Goal: Task Accomplishment & Management: Manage account settings

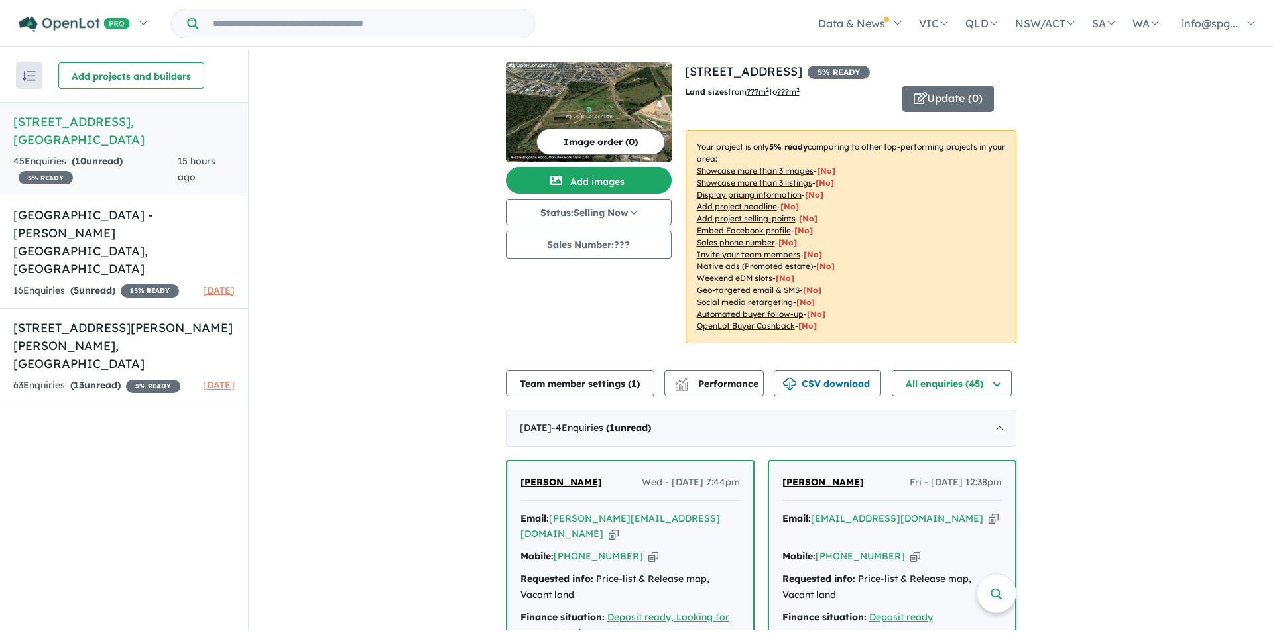
click at [73, 128] on h5 "[STREET_ADDRESS]" at bounding box center [123, 131] width 221 height 36
click at [206, 134] on h5 "[STREET_ADDRESS]" at bounding box center [123, 131] width 221 height 36
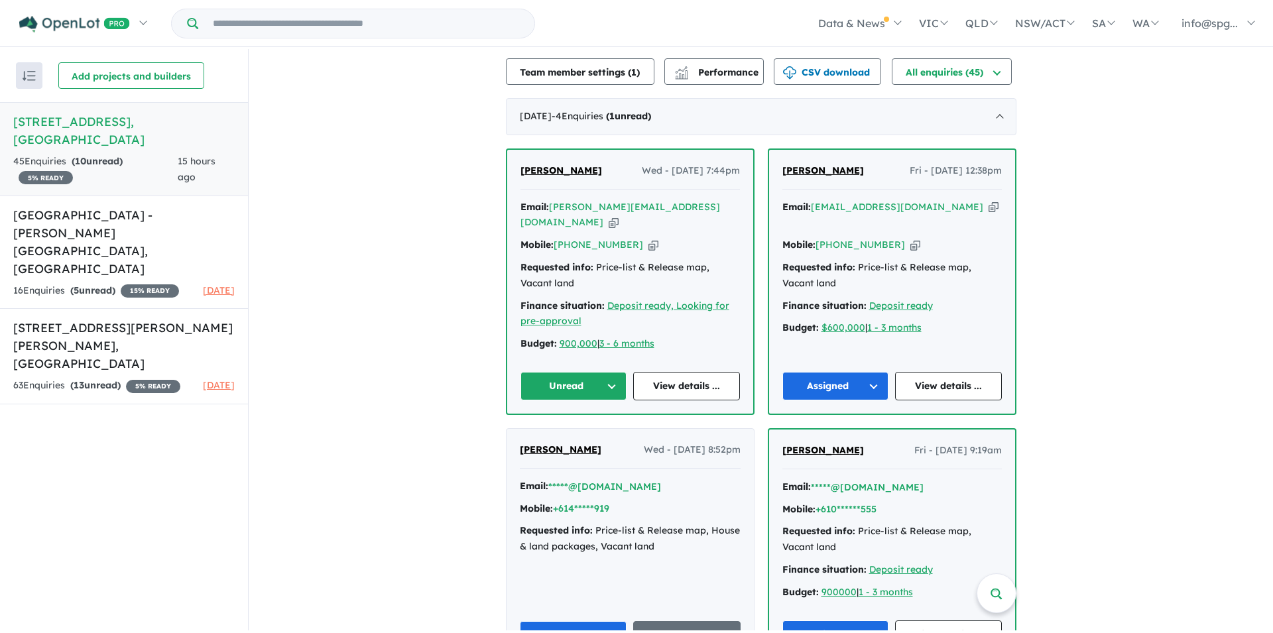
scroll to position [331, 0]
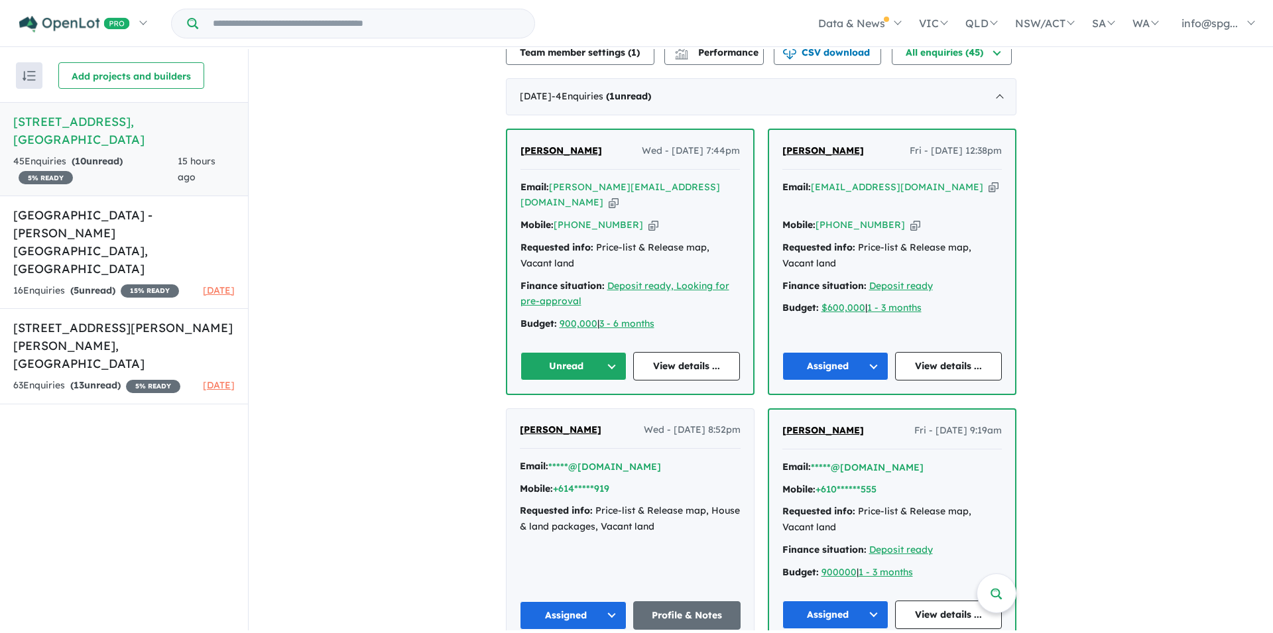
click at [532, 156] on span "[PERSON_NAME]" at bounding box center [561, 150] width 82 height 12
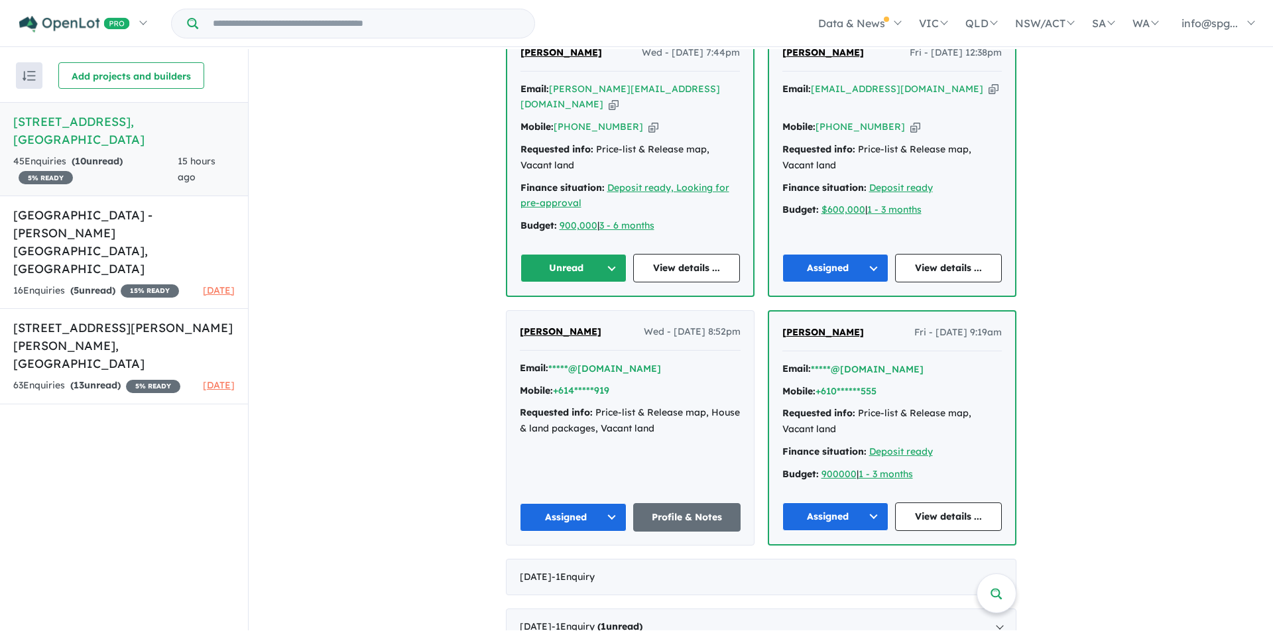
scroll to position [464, 0]
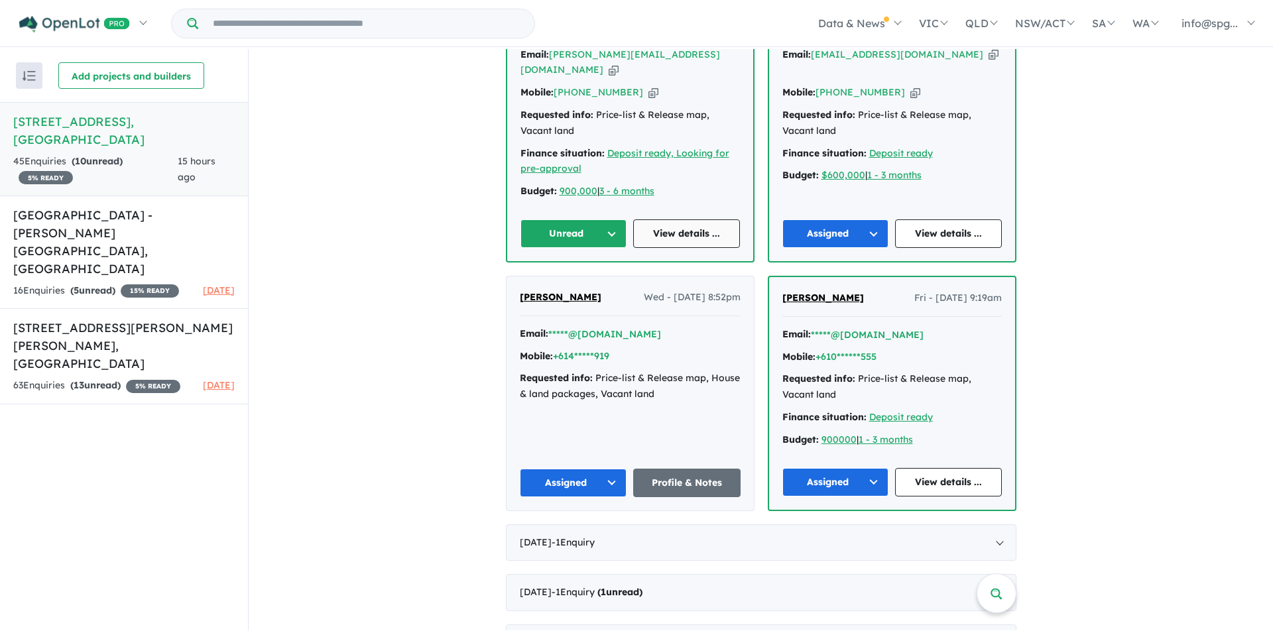
click at [671, 248] on link "View details ..." at bounding box center [686, 233] width 107 height 29
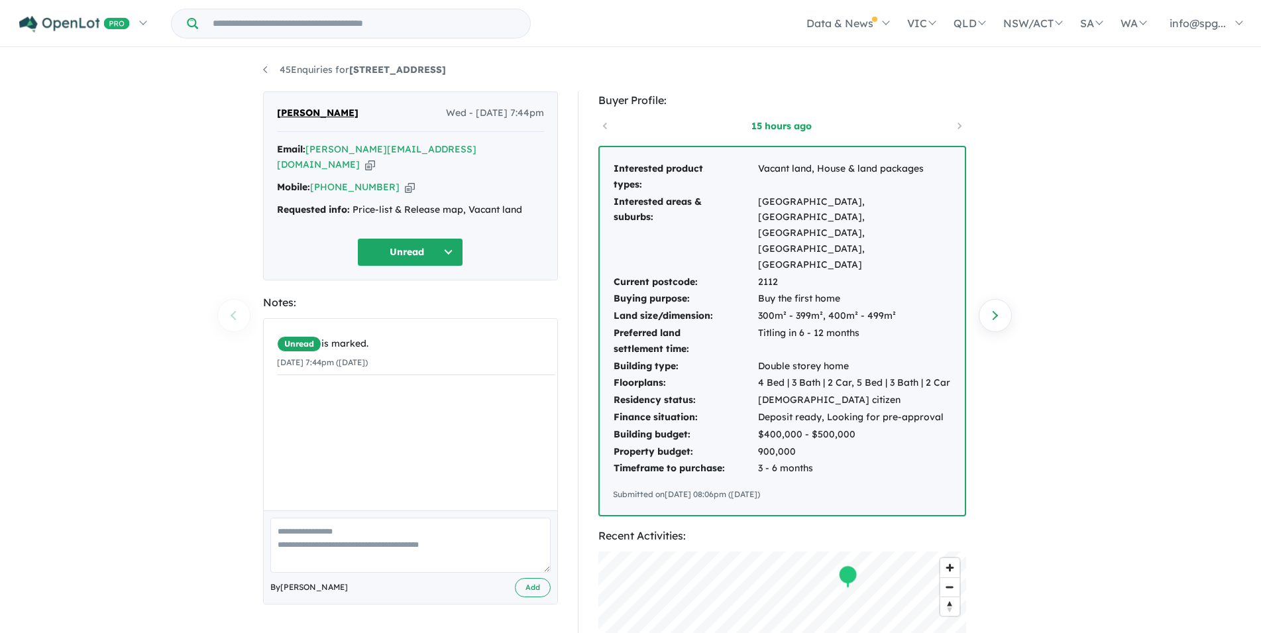
click at [453, 250] on button "Unread" at bounding box center [410, 252] width 106 height 29
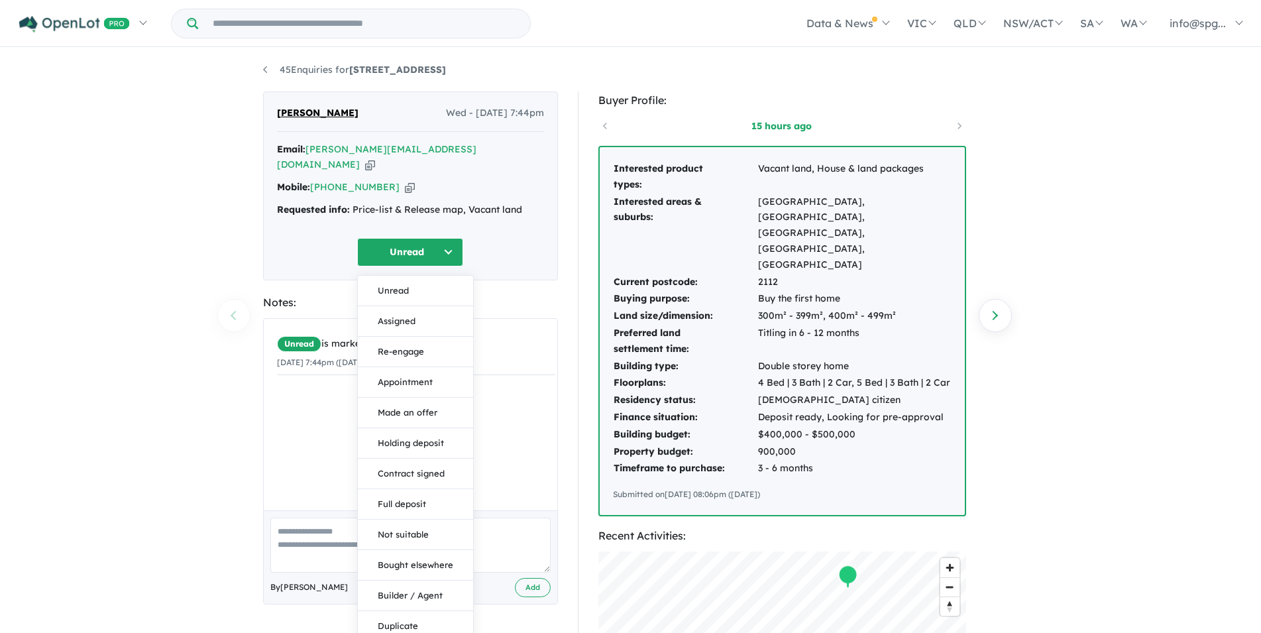
click at [392, 308] on button "Assigned" at bounding box center [415, 321] width 115 height 30
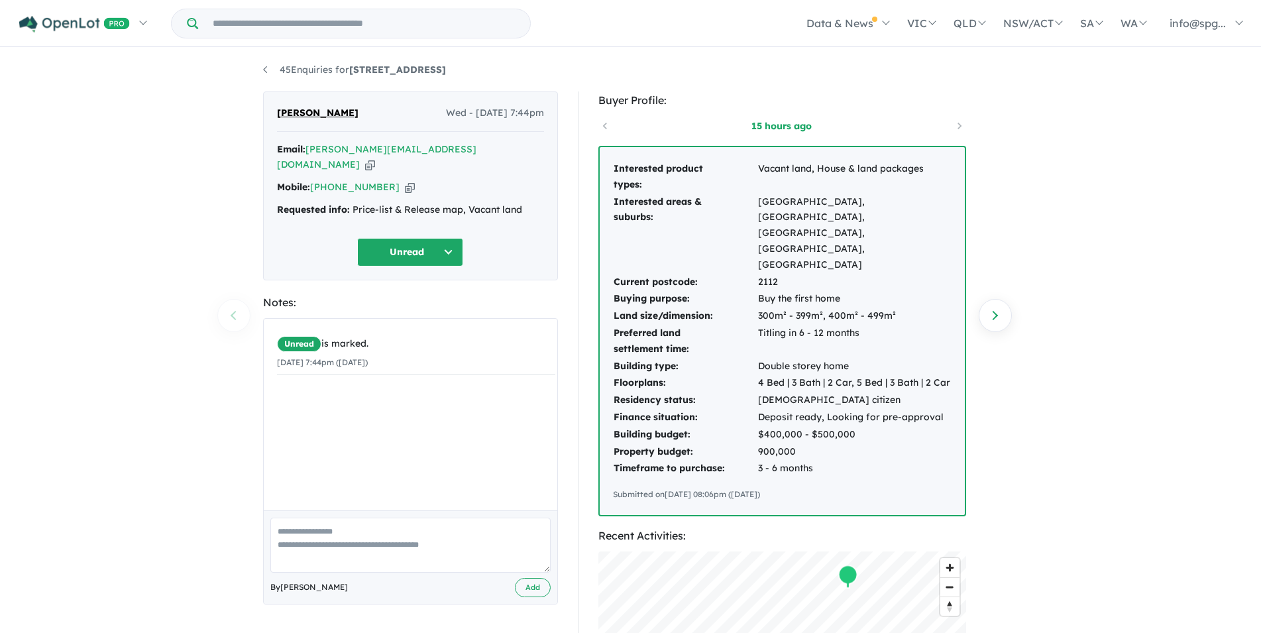
click at [456, 244] on button "Unread" at bounding box center [410, 252] width 106 height 29
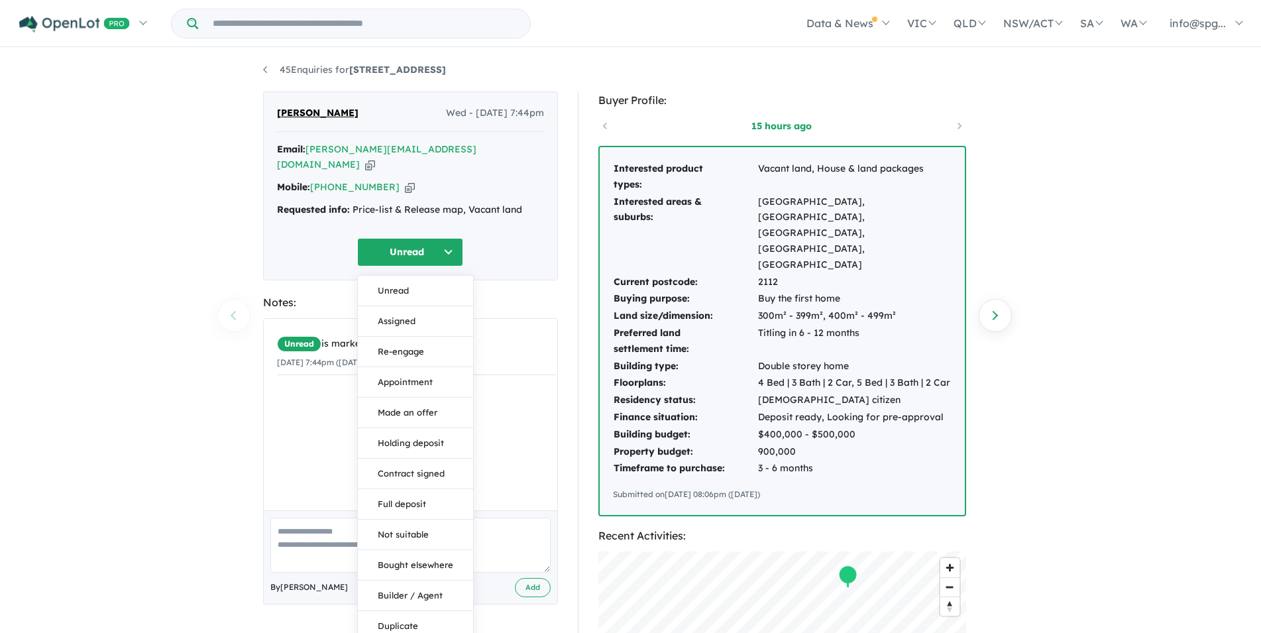
click at [152, 269] on div "45 Enquiries for 9-51 Glengarrie Road - Marsden Park Previous enquiry Next enqu…" at bounding box center [630, 339] width 1261 height 581
